Goal: Information Seeking & Learning: Learn about a topic

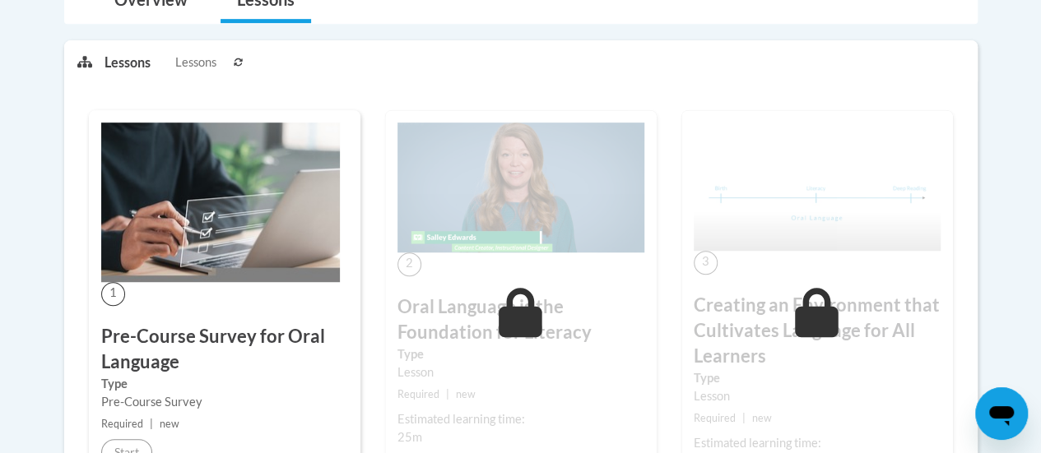
scroll to position [207, 0]
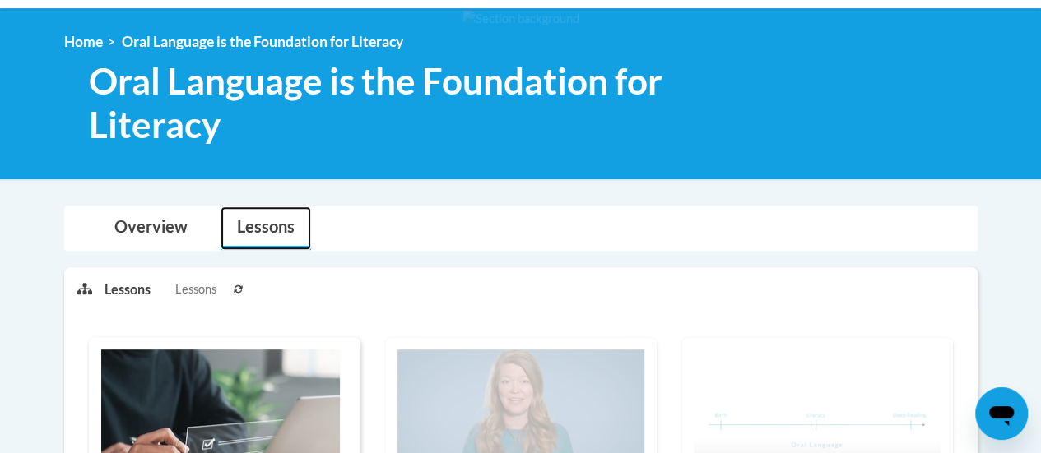
click at [272, 219] on link "Lessons" at bounding box center [266, 229] width 91 height 44
click at [267, 229] on link "Lessons" at bounding box center [266, 229] width 91 height 44
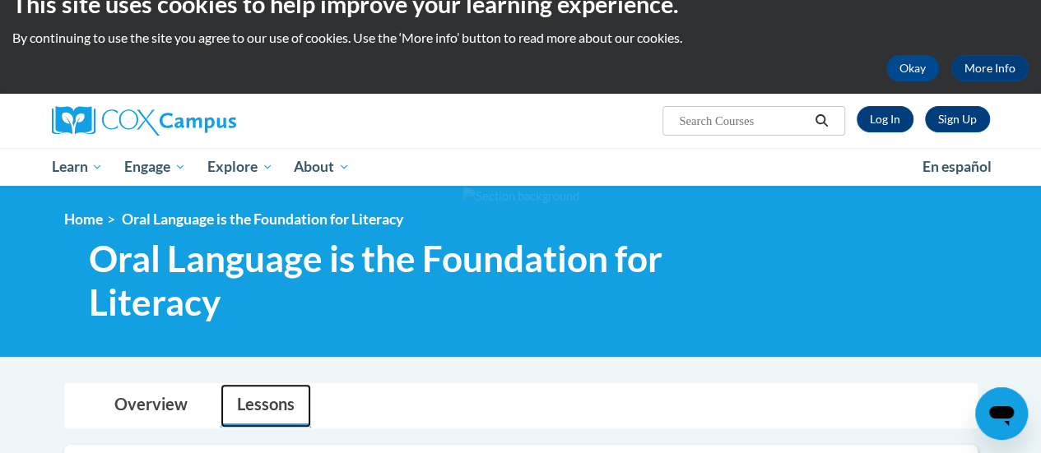
scroll to position [0, 0]
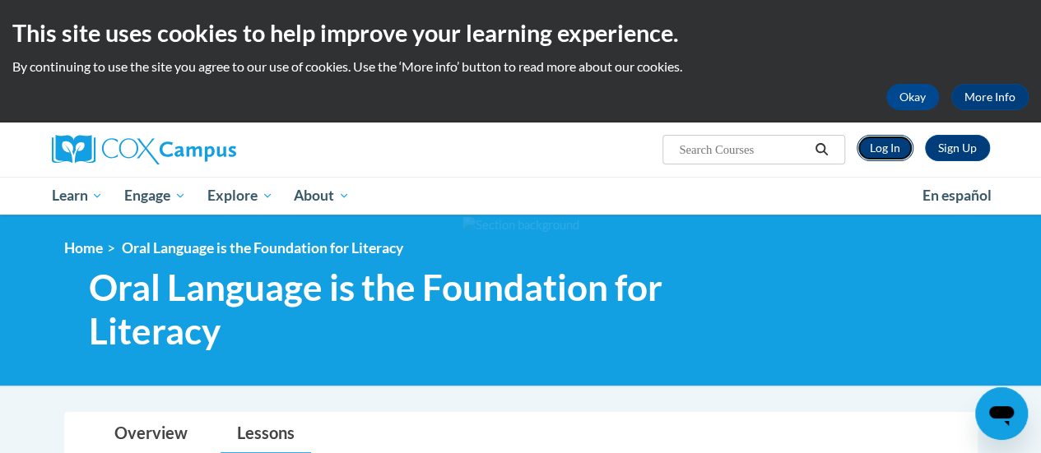
click at [891, 147] on link "Log In" at bounding box center [885, 148] width 57 height 26
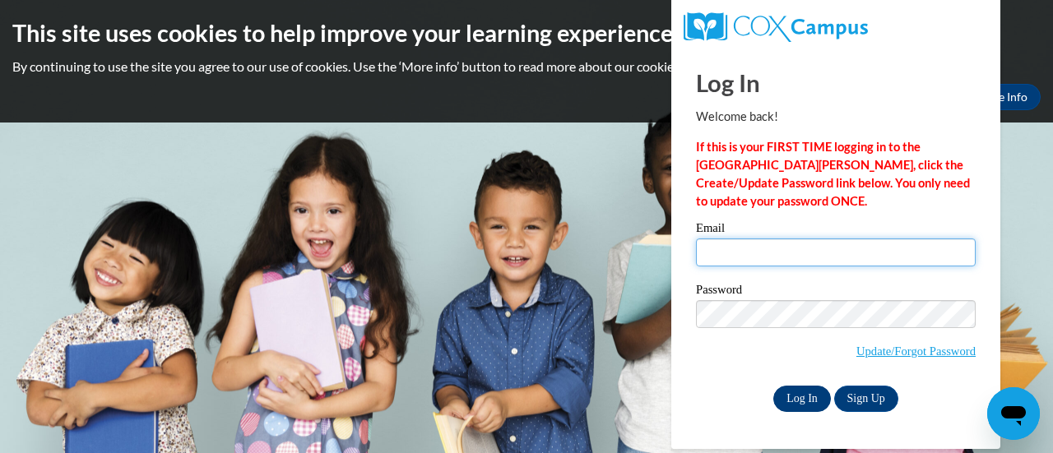
type input "joannac@newlynn.school.nz"
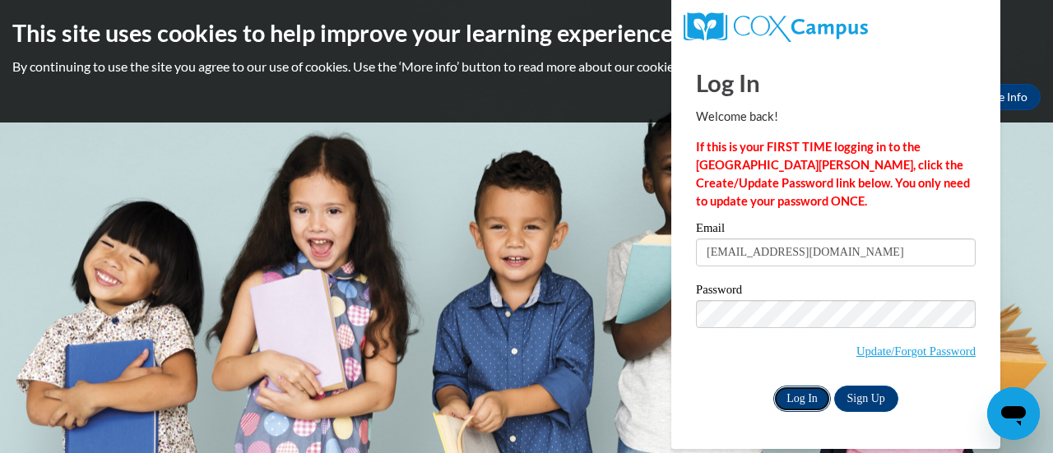
click at [799, 396] on input "Log In" at bounding box center [802, 399] width 58 height 26
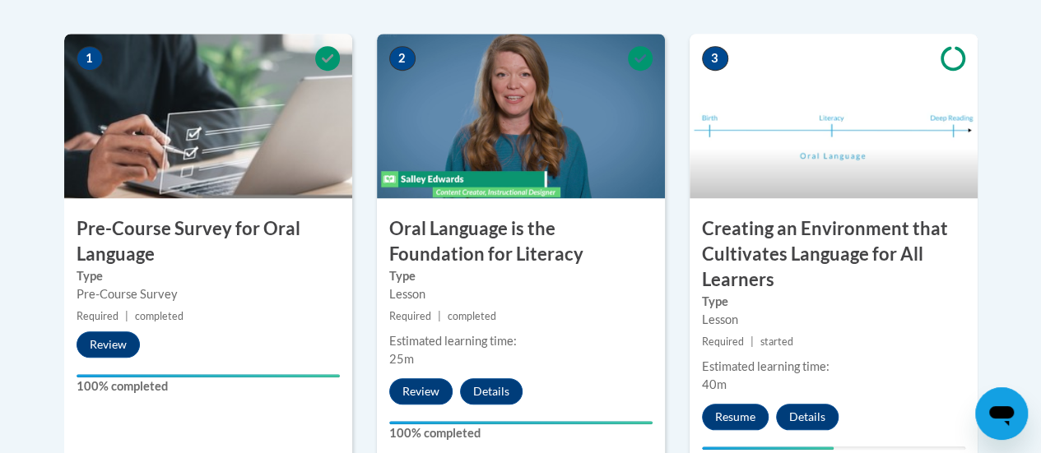
scroll to position [558, 0]
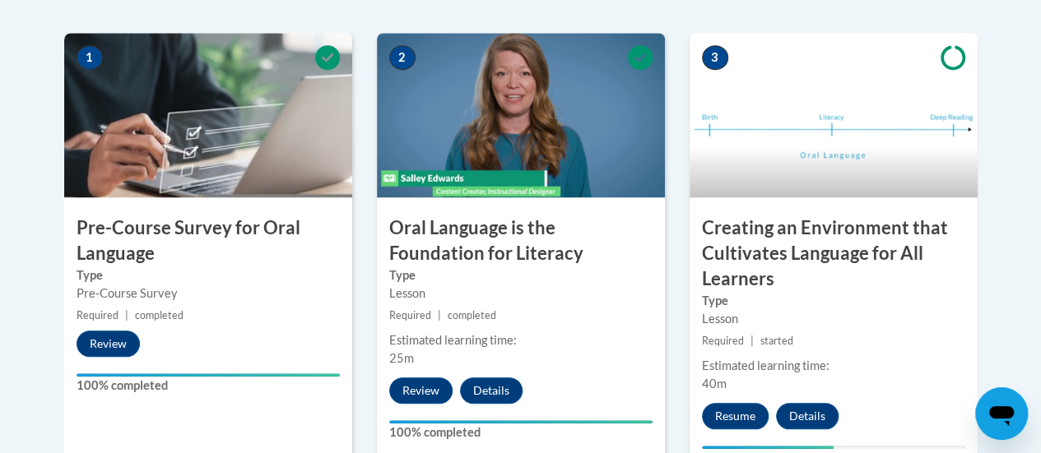
click at [509, 142] on img at bounding box center [521, 115] width 288 height 165
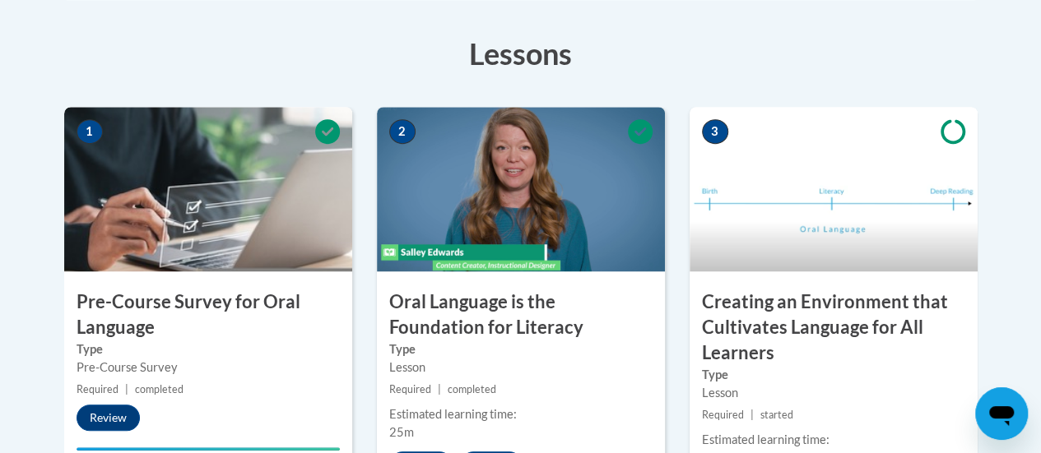
scroll to position [485, 0]
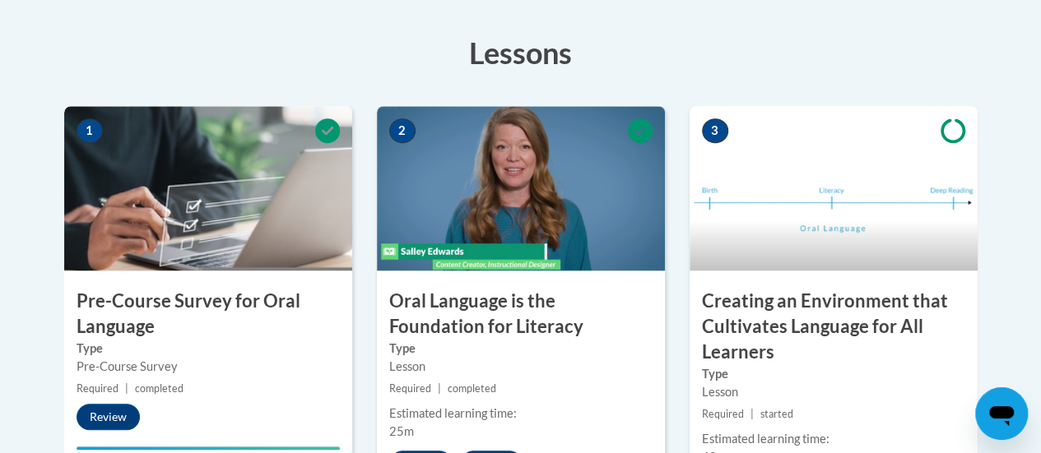
click at [841, 298] on h3 "Creating an Environment that Cultivates Language for All Learners" at bounding box center [834, 327] width 288 height 76
click at [945, 122] on icon at bounding box center [952, 131] width 25 height 24
click at [792, 278] on div "3 Creating an Environment that Cultivates Language for All Learners Type Lesson…" at bounding box center [834, 331] width 288 height 451
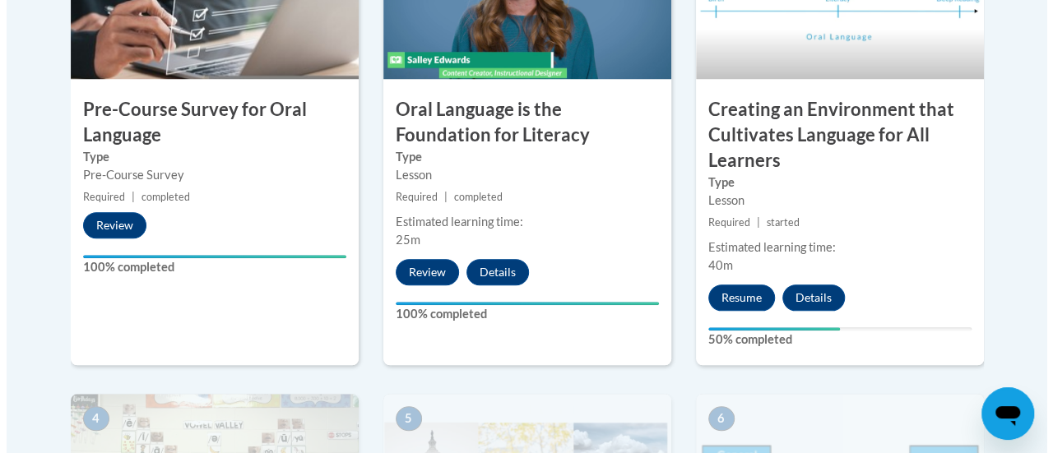
scroll to position [677, 0]
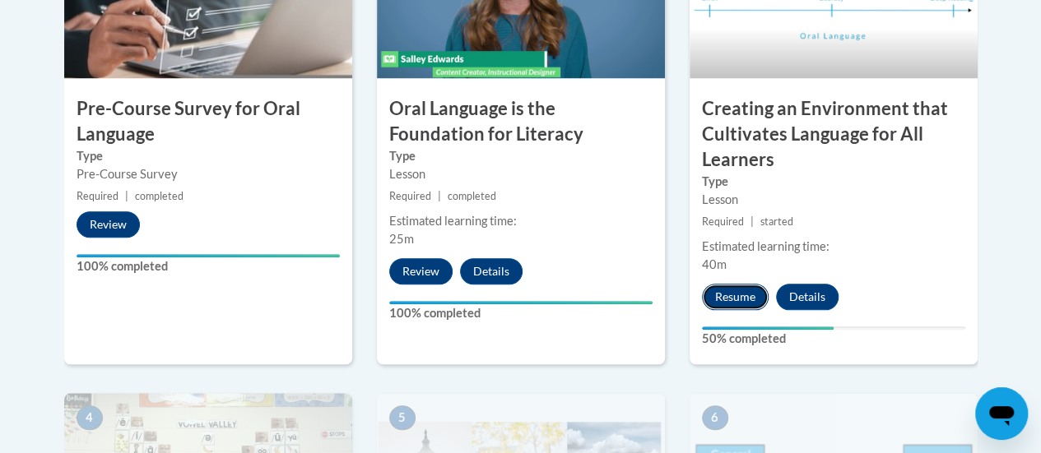
click at [736, 295] on button "Resume" at bounding box center [735, 297] width 67 height 26
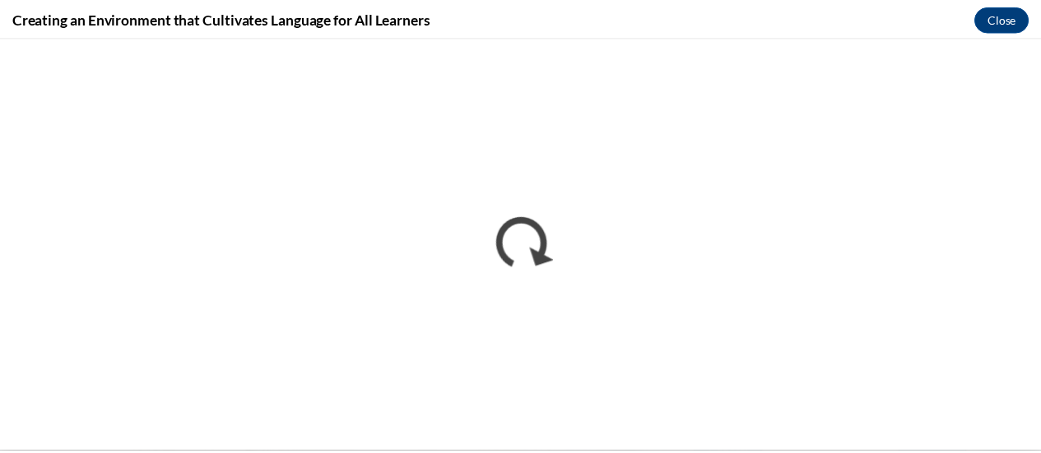
scroll to position [0, 0]
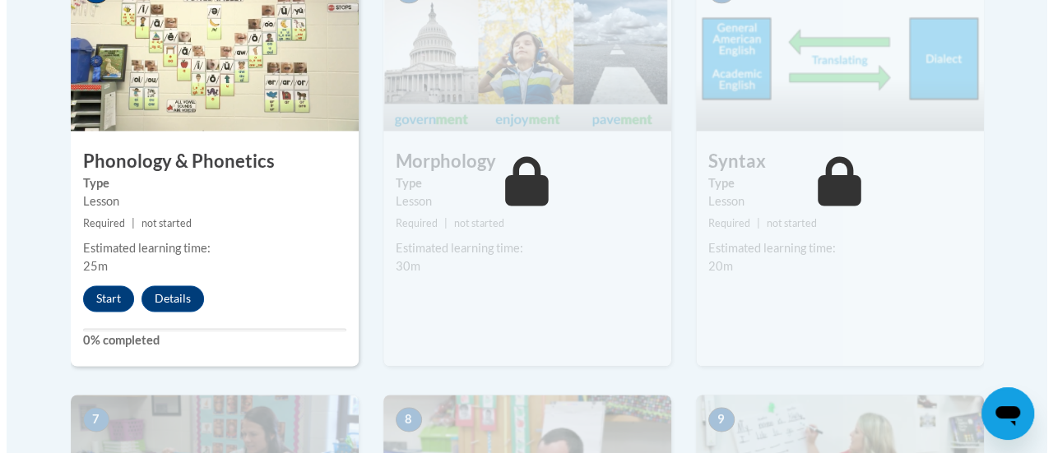
scroll to position [1109, 0]
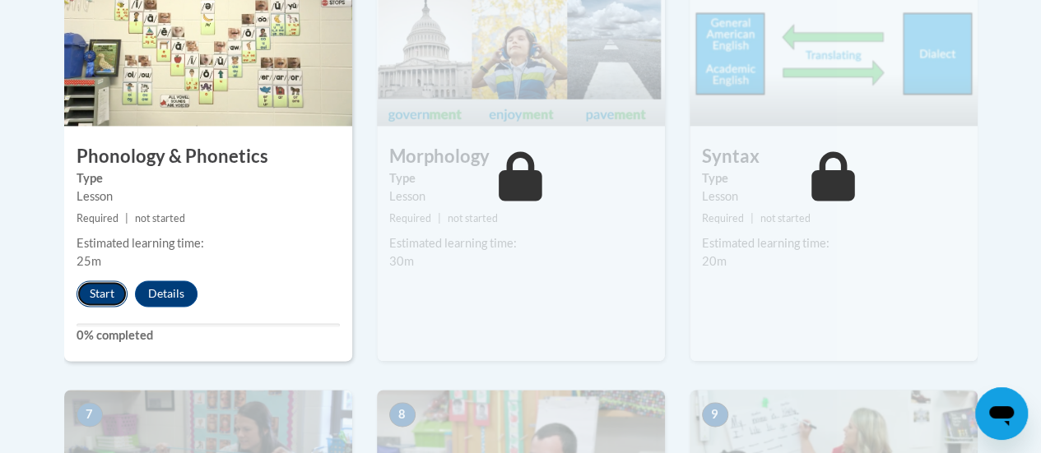
click at [101, 284] on button "Start" at bounding box center [102, 294] width 51 height 26
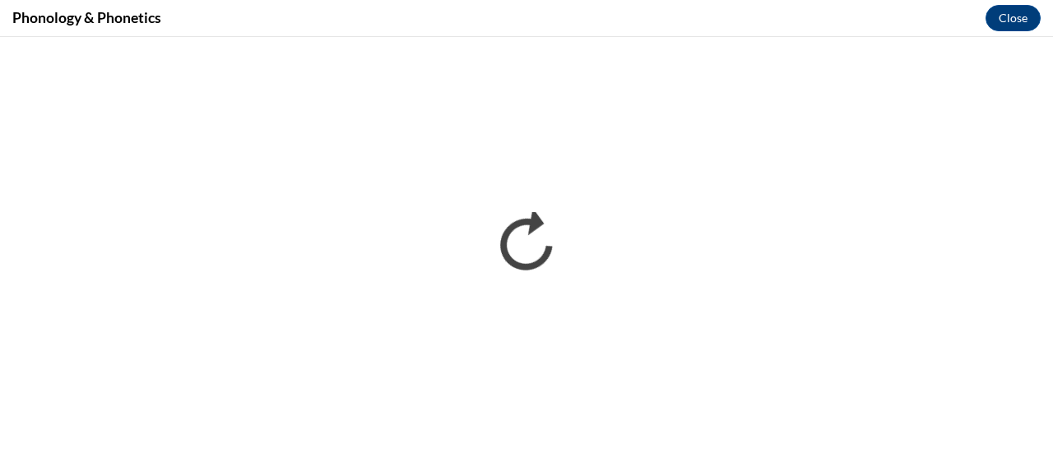
scroll to position [0, 0]
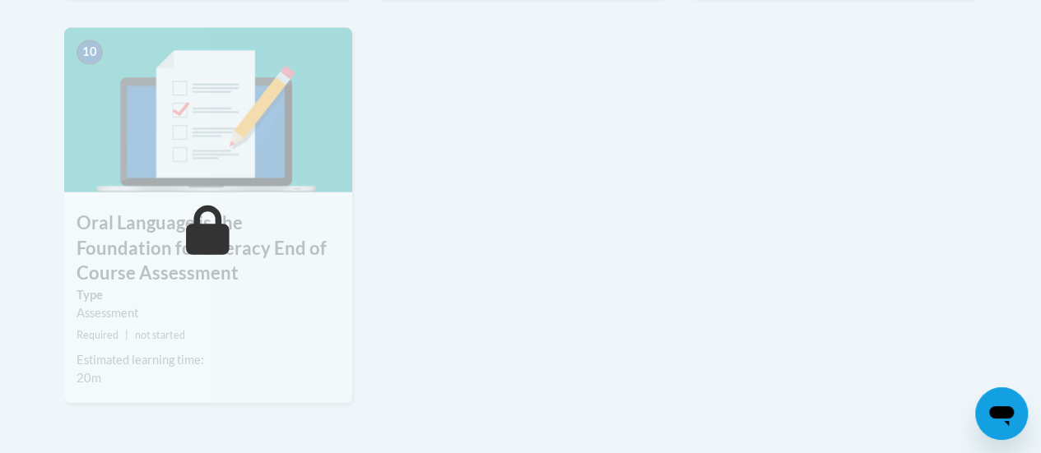
scroll to position [1853, 0]
drag, startPoint x: 0, startPoint y: 0, endPoint x: 467, endPoint y: 340, distance: 577.2
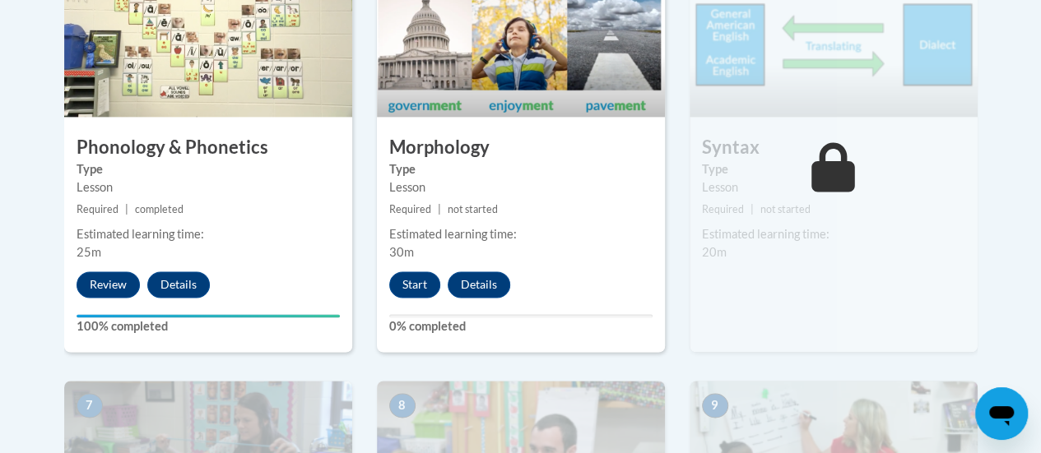
scroll to position [1115, 0]
